Goal: Task Accomplishment & Management: Manage account settings

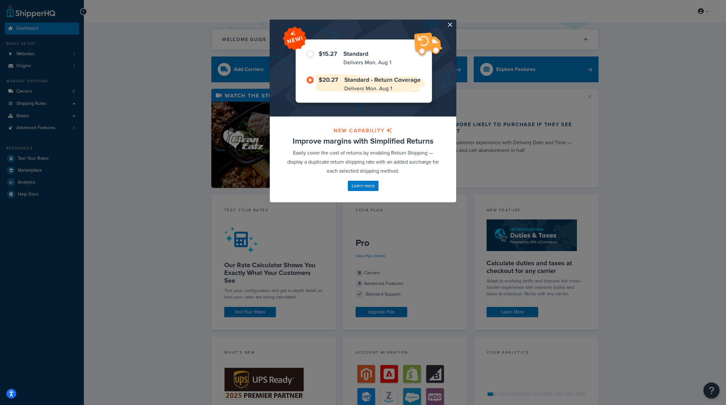
click at [452, 20] on div at bounding box center [363, 68] width 186 height 97
click at [454, 21] on button "button" at bounding box center [455, 21] width 2 height 2
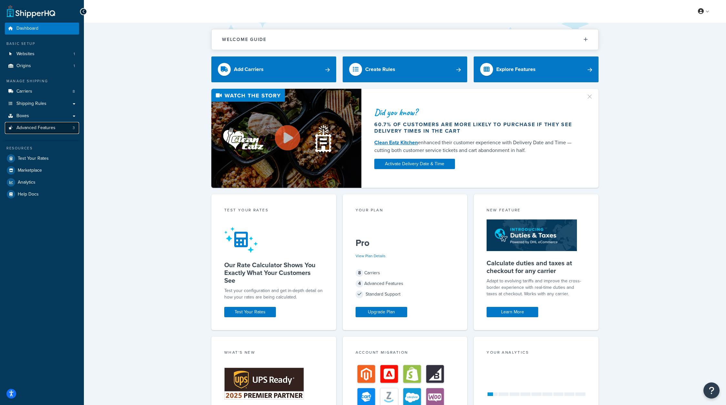
click at [25, 131] on link "Advanced Features 3" at bounding box center [42, 128] width 74 height 12
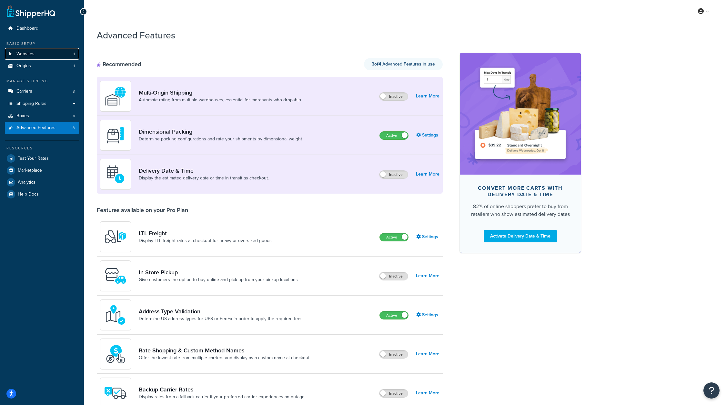
click at [53, 53] on link "Websites 1" at bounding box center [42, 54] width 74 height 12
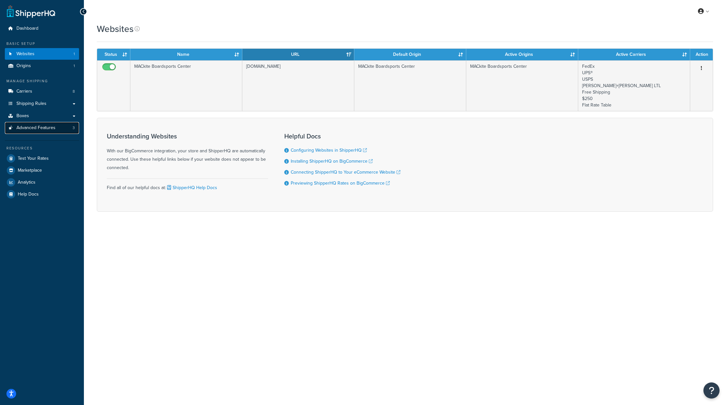
click at [47, 129] on span "Advanced Features" at bounding box center [35, 127] width 39 height 5
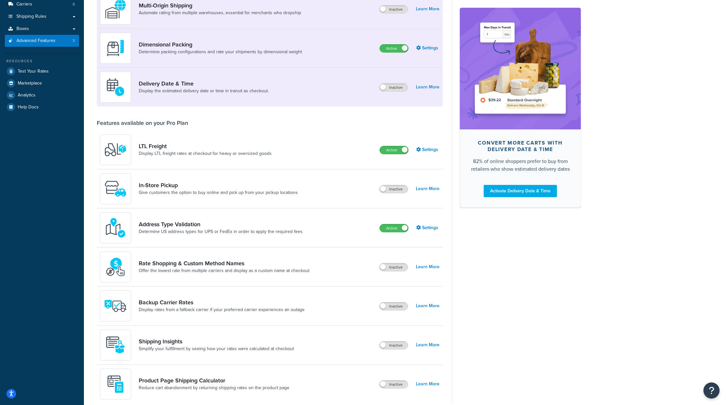
scroll to position [116, 0]
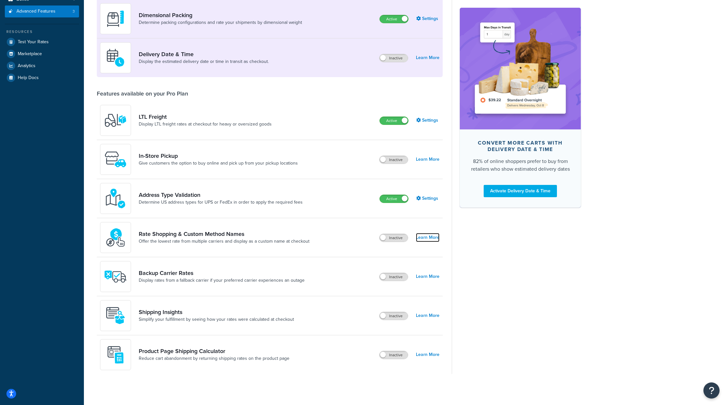
click at [429, 238] on link "Learn More" at bounding box center [428, 237] width 24 height 9
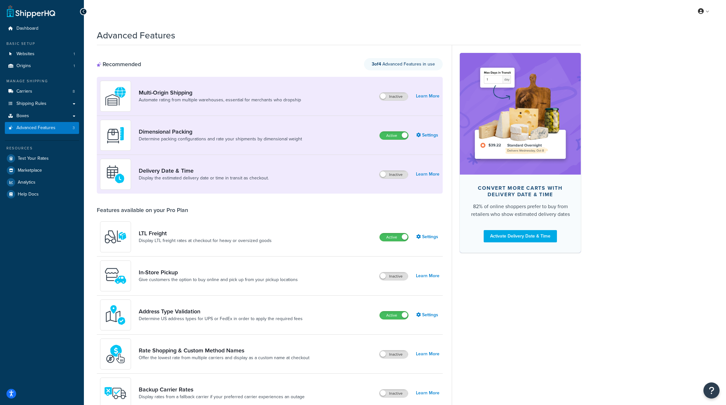
scroll to position [116, 0]
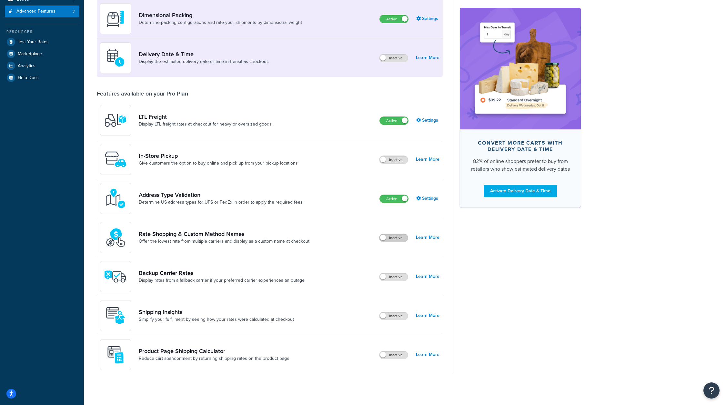
click at [400, 237] on label "Inactive" at bounding box center [393, 238] width 28 height 8
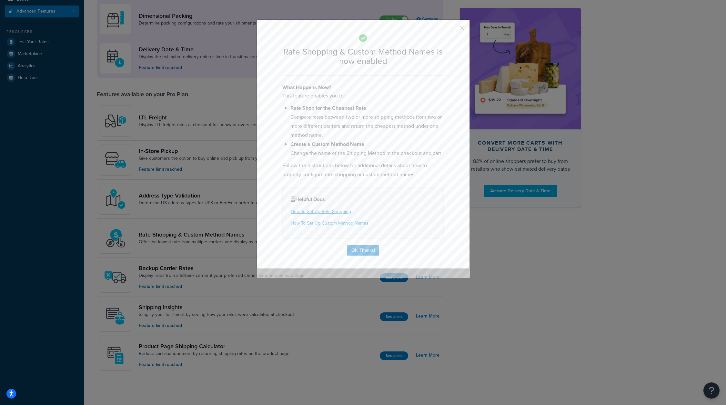
click at [453, 29] on button "button" at bounding box center [452, 30] width 2 height 2
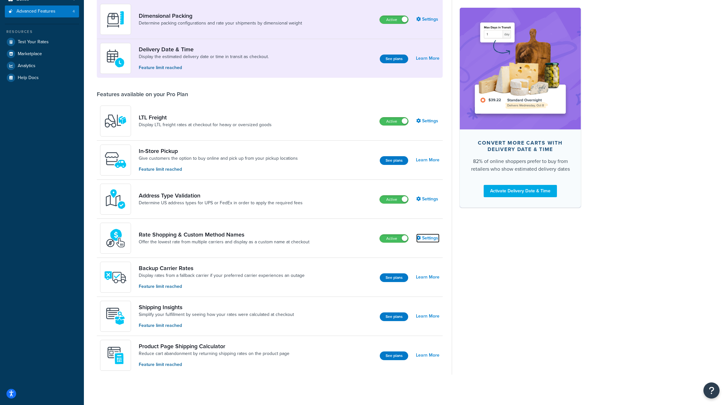
click at [428, 236] on link "Settings" at bounding box center [427, 238] width 23 height 9
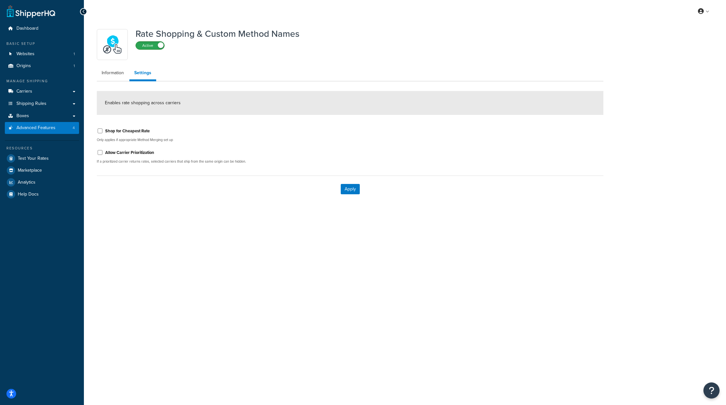
click at [158, 48] on label "Active" at bounding box center [150, 46] width 28 height 8
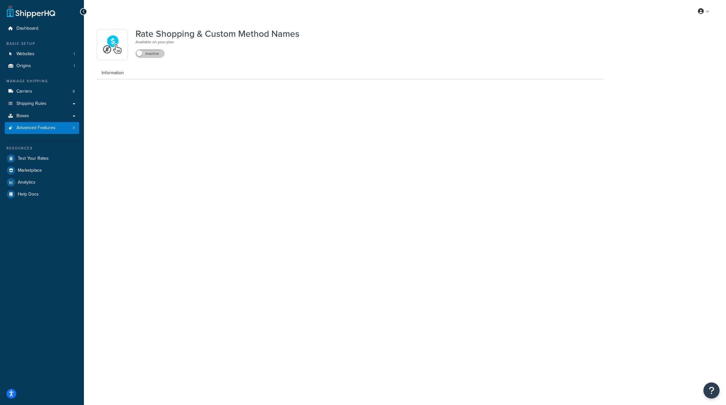
click at [151, 55] on label "Inactive" at bounding box center [150, 54] width 28 height 8
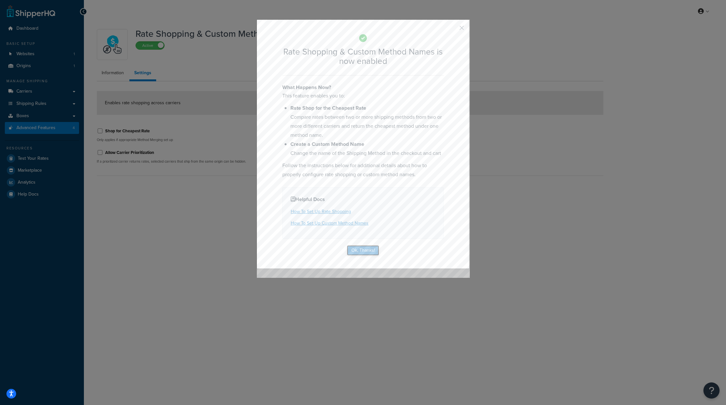
click at [357, 248] on button "Ok, Thanks!" at bounding box center [363, 250] width 32 height 10
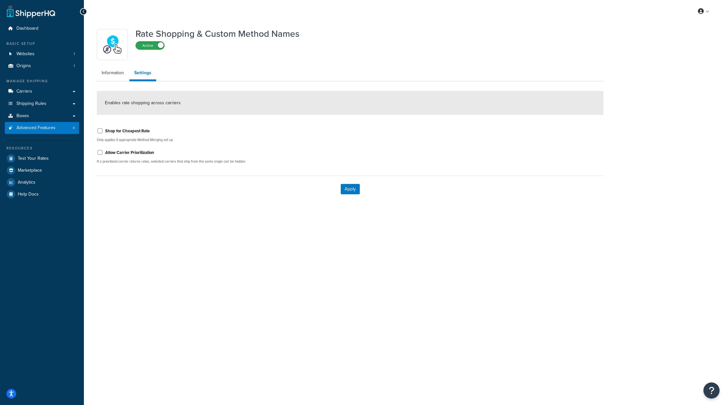
click at [151, 47] on label "Active" at bounding box center [150, 46] width 28 height 8
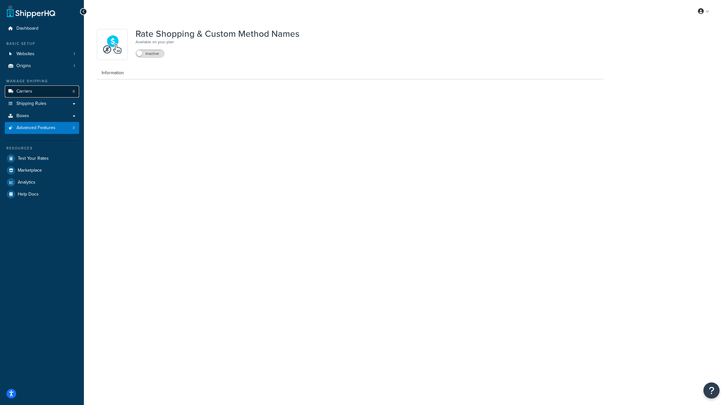
click at [58, 92] on link "Carriers 8" at bounding box center [42, 91] width 74 height 12
